Goal: Navigation & Orientation: Understand site structure

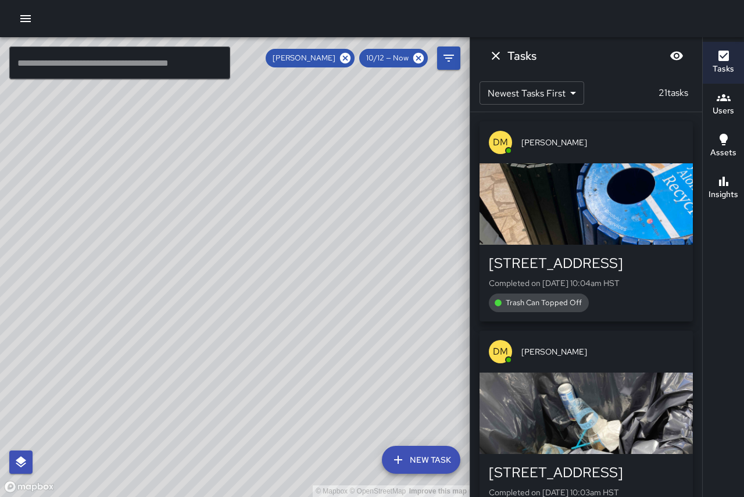
drag, startPoint x: 247, startPoint y: 214, endPoint x: 144, endPoint y: 106, distance: 149.2
click at [144, 106] on div "© Mapbox © OpenStreetMap Improve this map" at bounding box center [235, 267] width 470 height 460
drag, startPoint x: 149, startPoint y: 128, endPoint x: 228, endPoint y: 238, distance: 135.3
click at [228, 238] on div "© Mapbox © OpenStreetMap Improve this map" at bounding box center [235, 267] width 470 height 460
drag, startPoint x: 101, startPoint y: 151, endPoint x: 283, endPoint y: 327, distance: 252.8
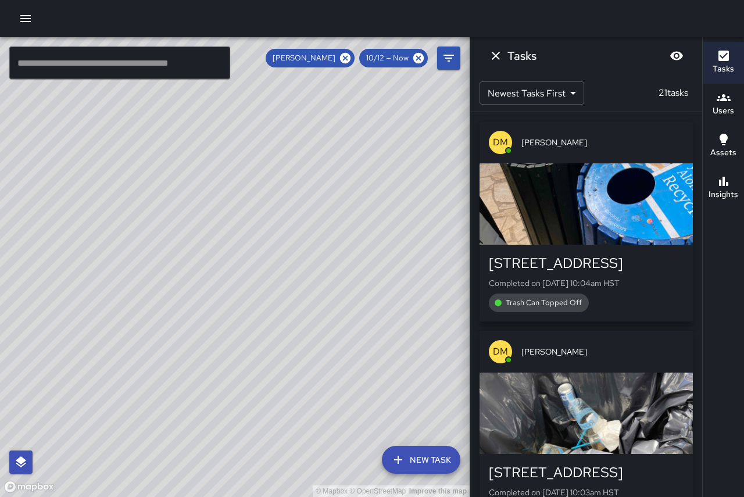
click at [283, 327] on div "© Mapbox © OpenStreetMap Improve this map" at bounding box center [235, 267] width 470 height 460
drag, startPoint x: 151, startPoint y: 234, endPoint x: 251, endPoint y: 321, distance: 132.7
click at [251, 321] on div "© Mapbox © OpenStreetMap Improve this map" at bounding box center [235, 267] width 470 height 460
drag, startPoint x: 184, startPoint y: 284, endPoint x: 128, endPoint y: 201, distance: 100.1
click at [128, 201] on div "© Mapbox © OpenStreetMap Improve this map" at bounding box center [235, 267] width 470 height 460
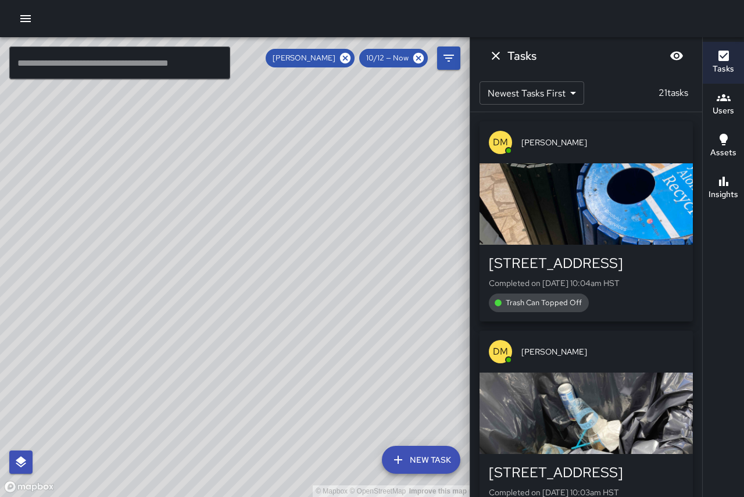
drag, startPoint x: 264, startPoint y: 291, endPoint x: 142, endPoint y: 165, distance: 175.5
click at [143, 165] on div "© Mapbox © OpenStreetMap Improve this map" at bounding box center [235, 267] width 470 height 460
drag, startPoint x: 295, startPoint y: 397, endPoint x: 182, endPoint y: 271, distance: 169.2
click at [182, 271] on div "© Mapbox © OpenStreetMap Improve this map" at bounding box center [235, 267] width 470 height 460
drag, startPoint x: 370, startPoint y: 225, endPoint x: 330, endPoint y: 262, distance: 54.7
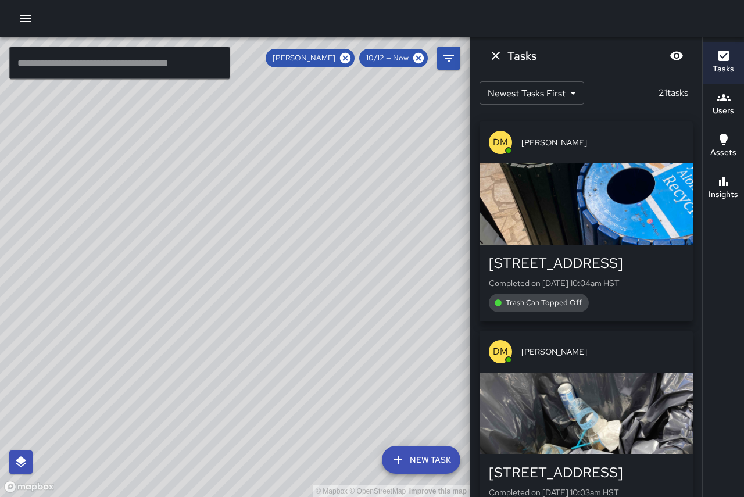
click at [330, 262] on div "© Mapbox © OpenStreetMap Improve this map" at bounding box center [235, 267] width 470 height 460
drag, startPoint x: 369, startPoint y: 259, endPoint x: 299, endPoint y: 278, distance: 71.9
click at [299, 278] on div "© Mapbox © OpenStreetMap Improve this map" at bounding box center [235, 267] width 470 height 460
drag, startPoint x: 273, startPoint y: 178, endPoint x: 336, endPoint y: 349, distance: 181.7
click at [336, 349] on div "© Mapbox © OpenStreetMap Improve this map" at bounding box center [235, 267] width 470 height 460
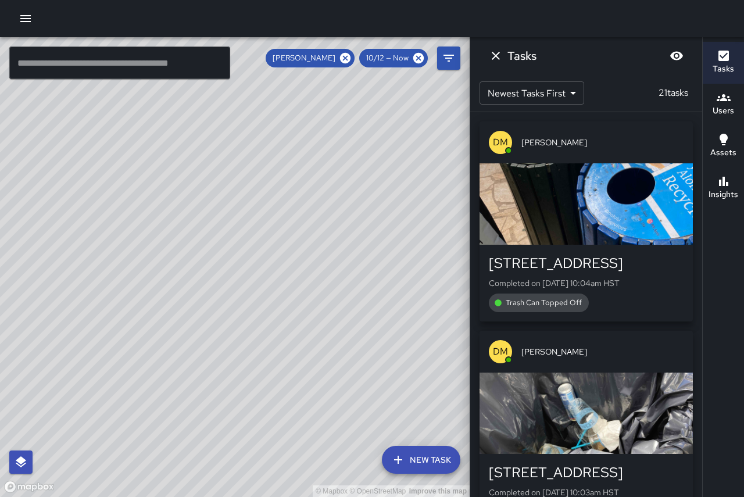
drag, startPoint x: 304, startPoint y: 338, endPoint x: 289, endPoint y: 283, distance: 57.3
click at [289, 283] on div "© Mapbox © OpenStreetMap Improve this map" at bounding box center [235, 267] width 470 height 460
drag, startPoint x: 354, startPoint y: 338, endPoint x: 401, endPoint y: 403, distance: 80.5
click at [412, 412] on div "© Mapbox © OpenStreetMap Improve this map" at bounding box center [235, 267] width 470 height 460
drag, startPoint x: 387, startPoint y: 373, endPoint x: 575, endPoint y: 394, distance: 189.5
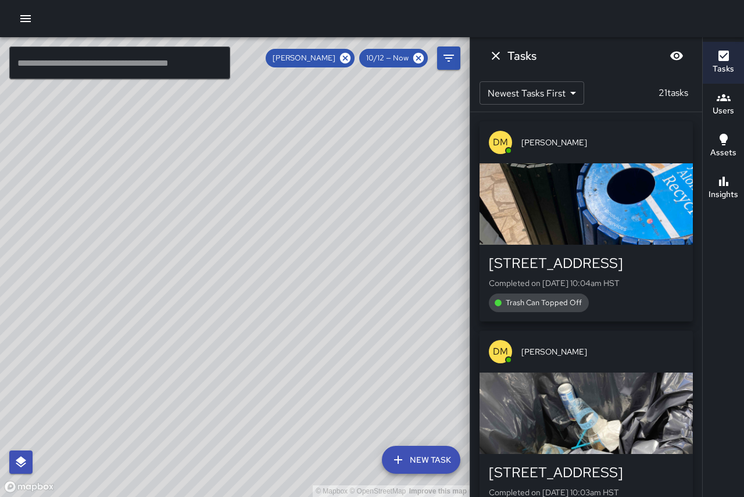
click at [577, 399] on div "© Mapbox © OpenStreetMap Improve this map ​ New Task [PERSON_NAME] 10/12 — Now …" at bounding box center [372, 267] width 744 height 460
drag, startPoint x: 388, startPoint y: 303, endPoint x: 342, endPoint y: 264, distance: 59.8
click at [342, 265] on div "© Mapbox © OpenStreetMap Improve this map" at bounding box center [235, 267] width 470 height 460
